Goal: Information Seeking & Learning: Understand process/instructions

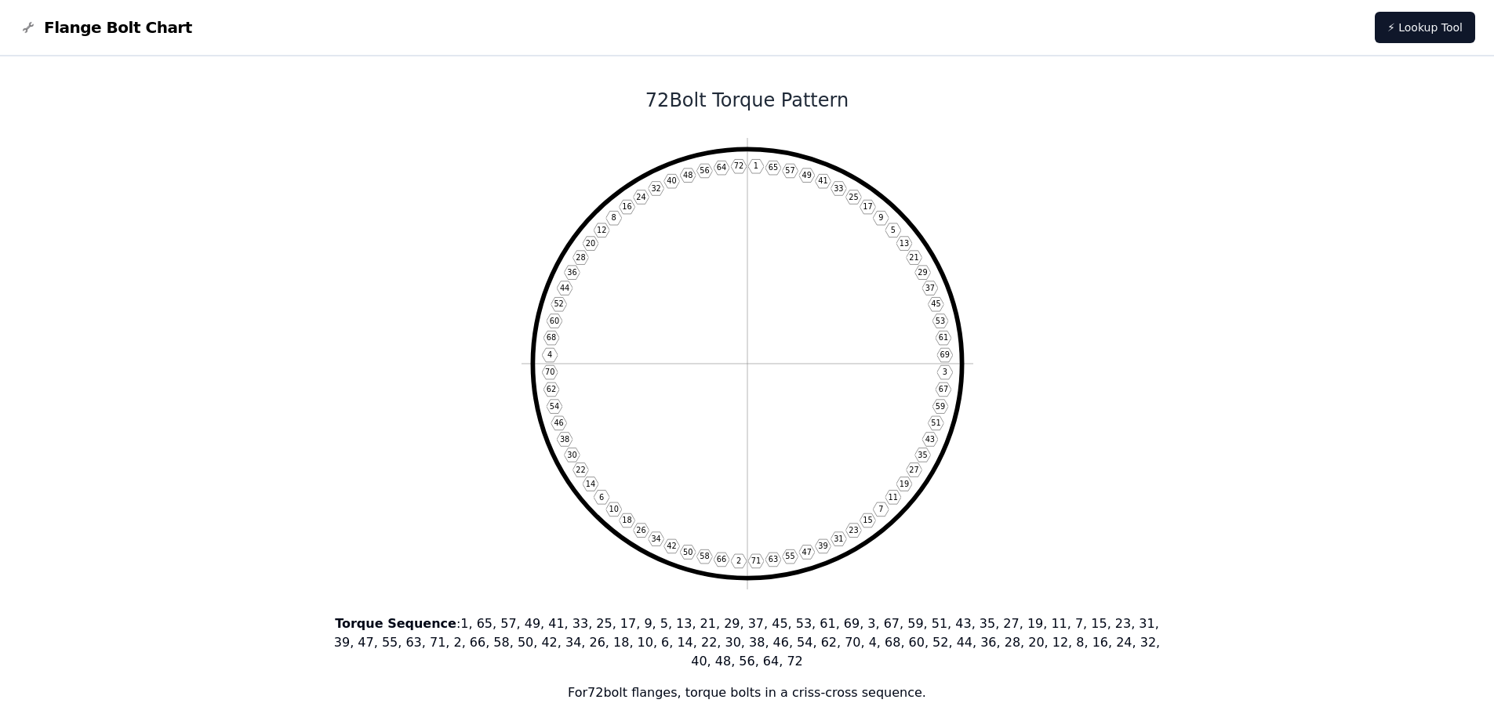
click at [768, 143] on icon "1 65 57 49 41 33 25 17 9 5 13 21 29 37 45 53 61 69 3 67 59 51 43 35 27 19 11 7 …" at bounding box center [748, 364] width 452 height 452
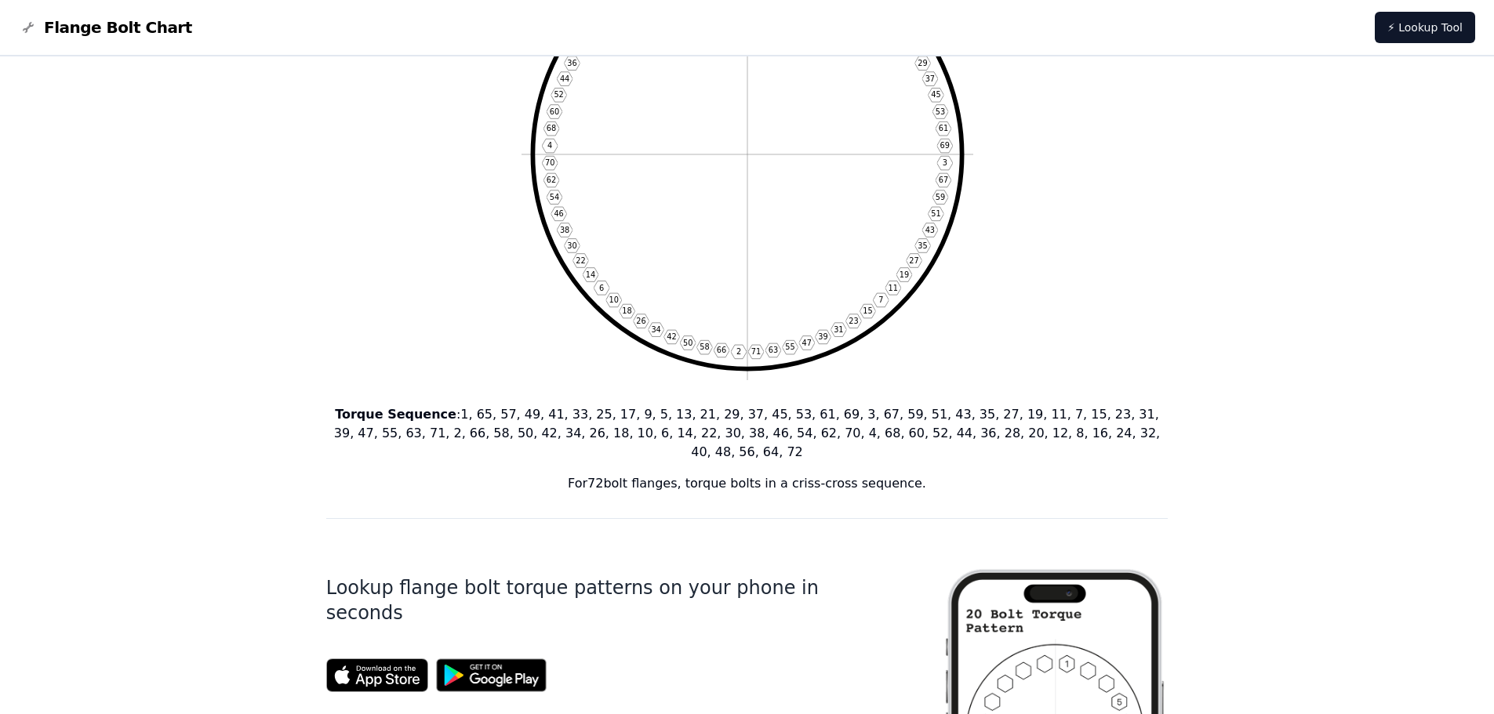
scroll to position [78, 0]
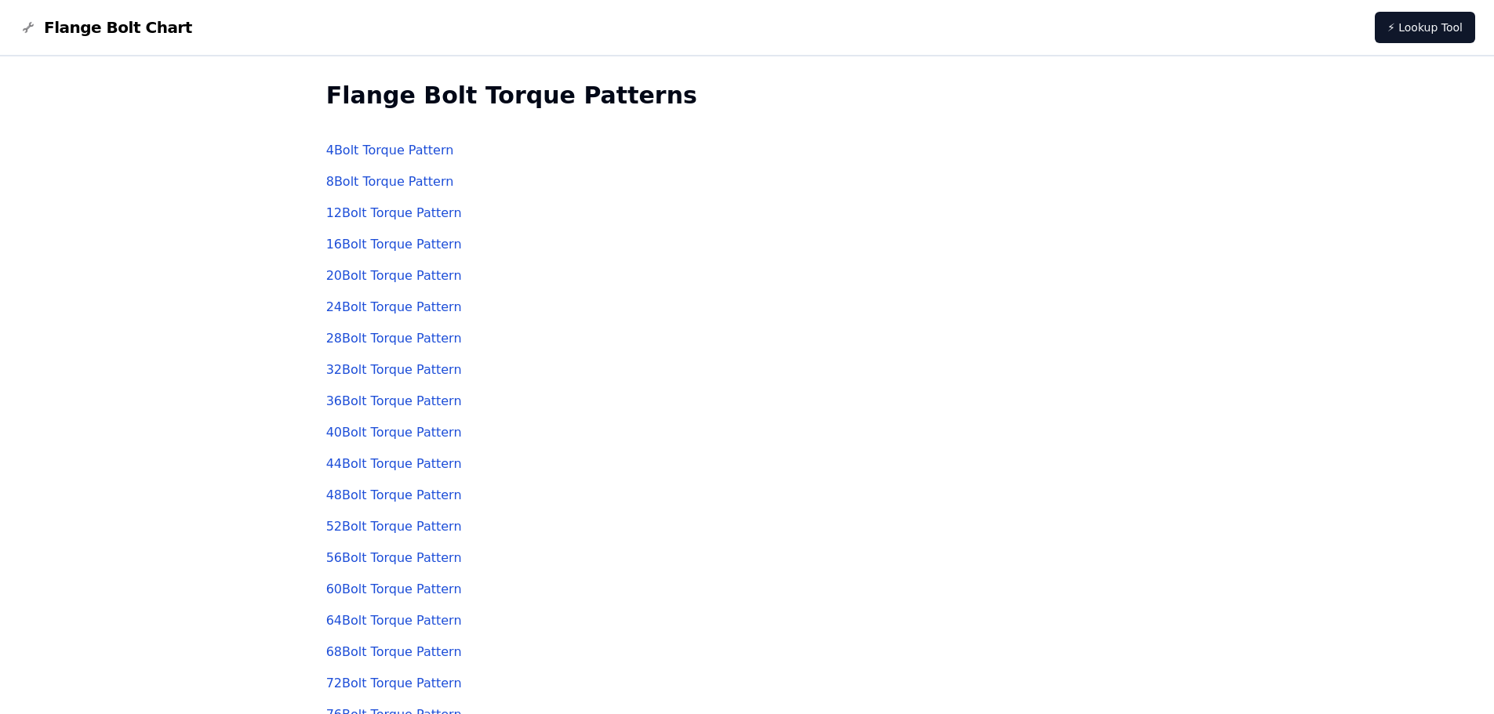
scroll to position [157, 0]
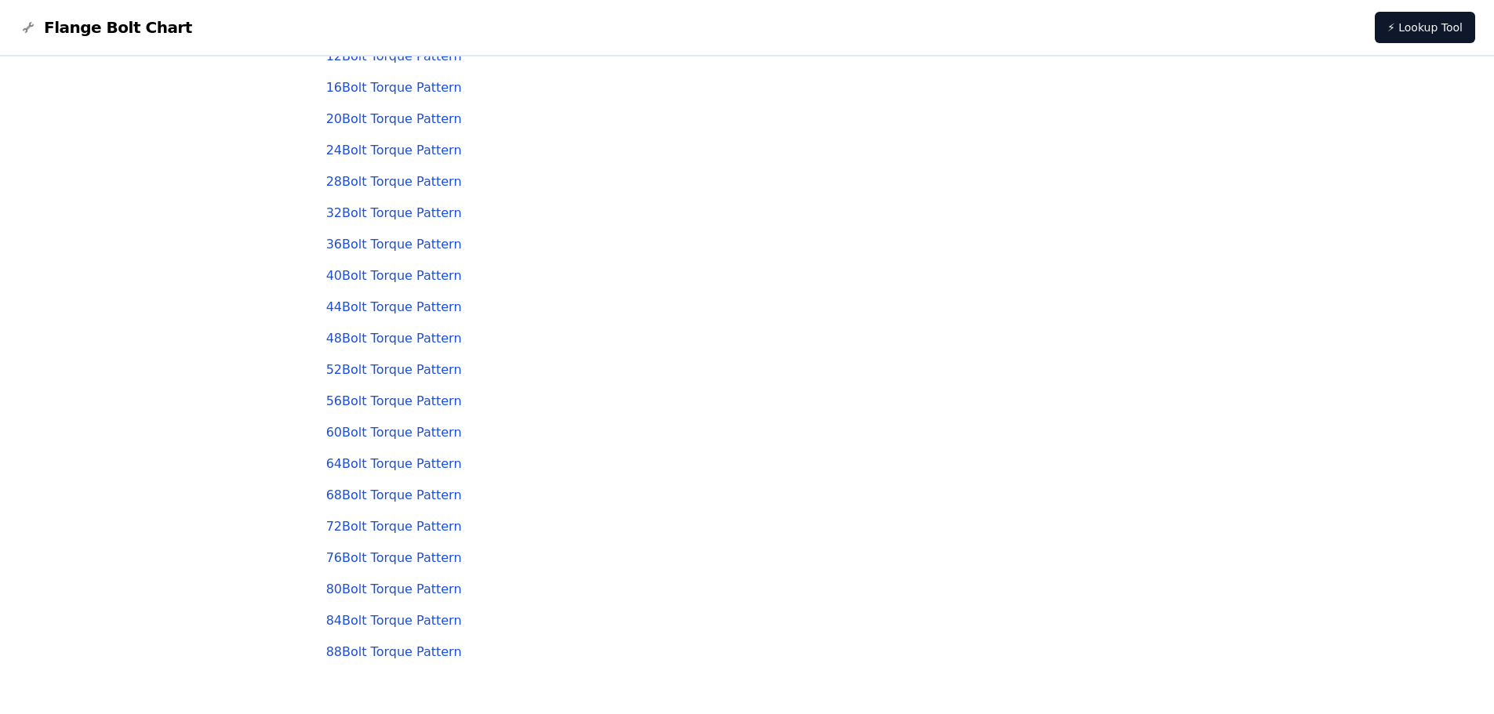
click at [402, 532] on link "72 Bolt Torque Pattern" at bounding box center [394, 526] width 136 height 15
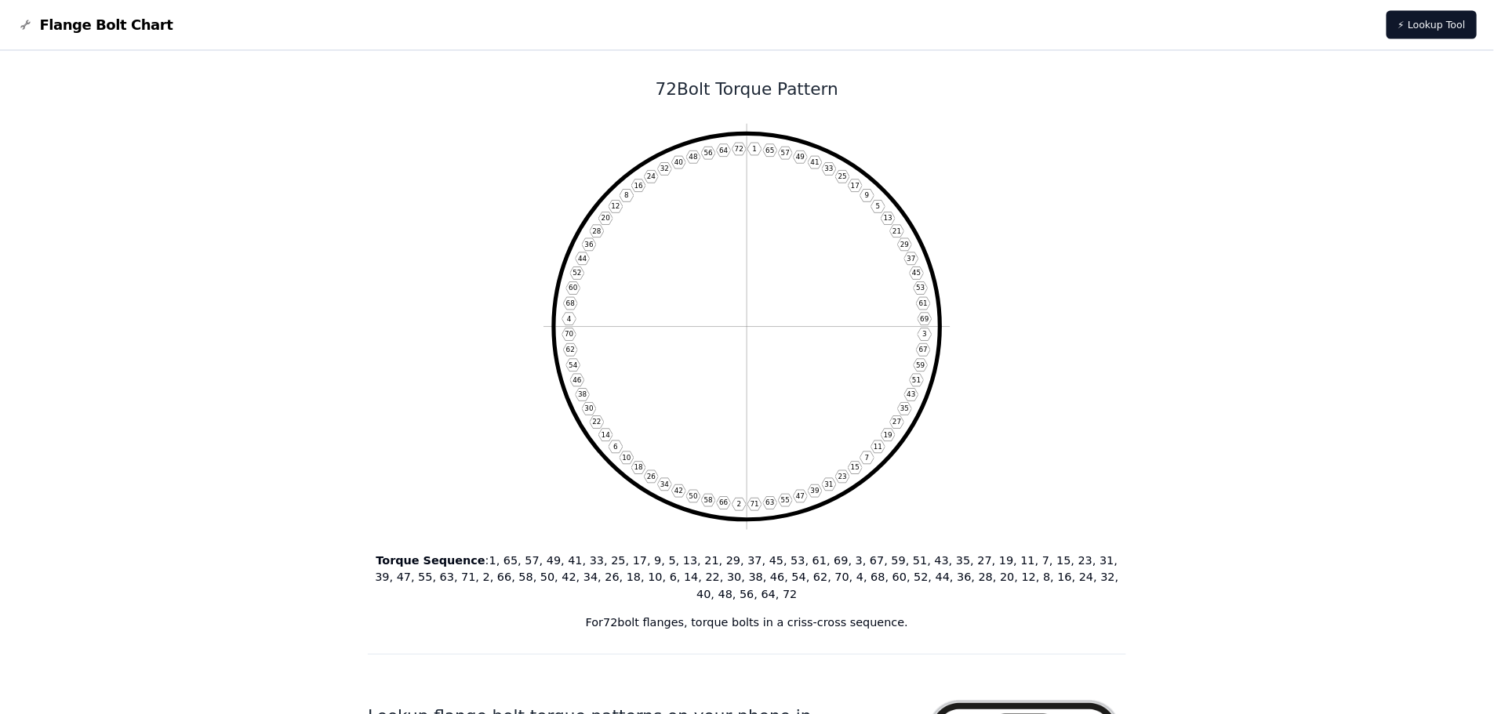
scroll to position [1, 0]
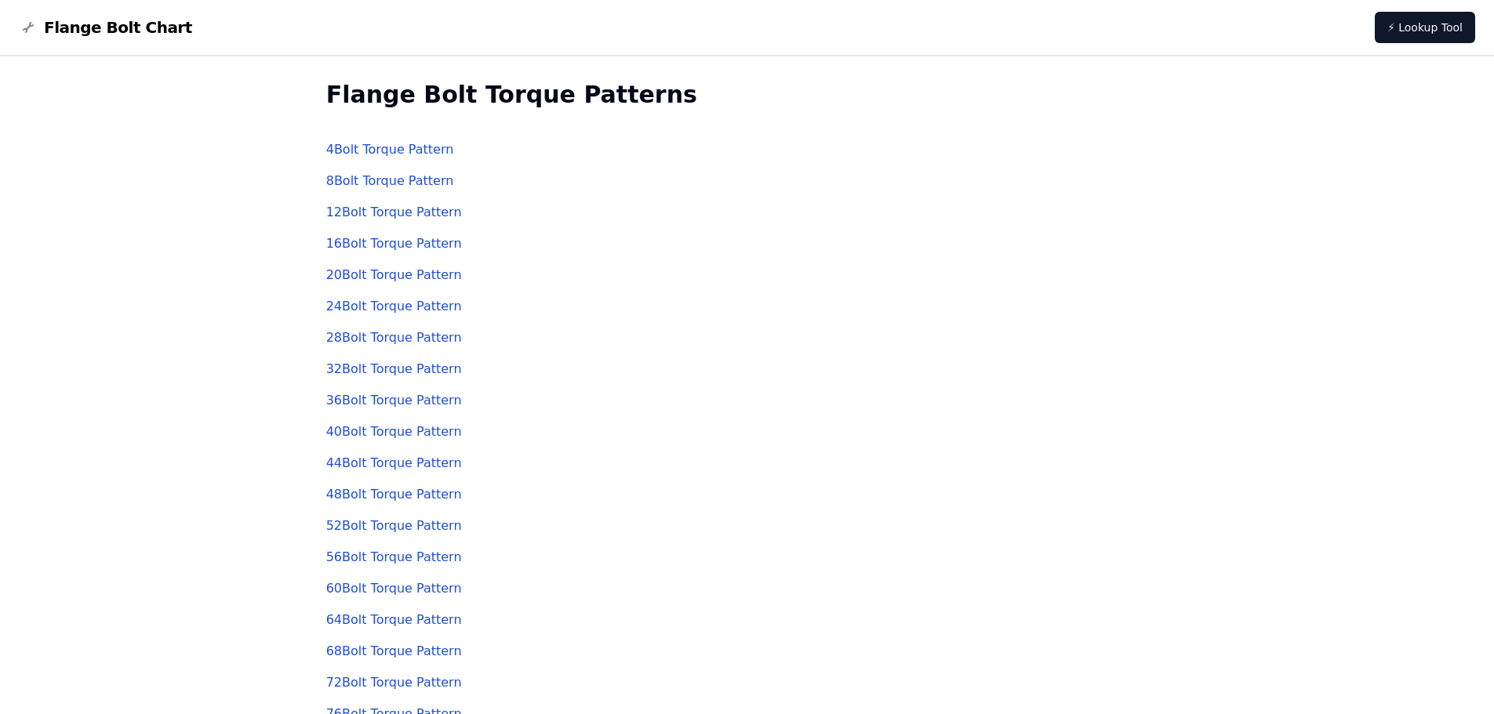
scroll to position [157, 0]
